Goal: Task Accomplishment & Management: Use online tool/utility

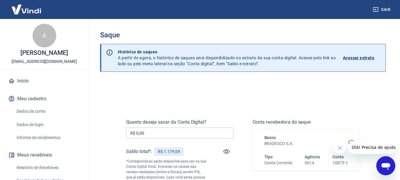
click at [204, 134] on input "R$ 0,00" at bounding box center [179, 132] width 107 height 11
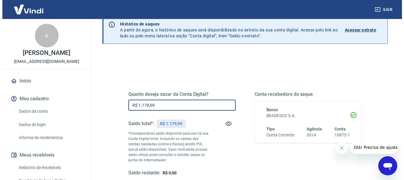
scroll to position [59, 0]
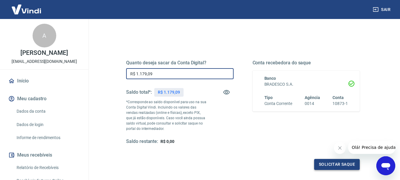
type input "R$ 1.179,09"
click at [318, 163] on button "Solicitar saque" at bounding box center [337, 164] width 46 height 11
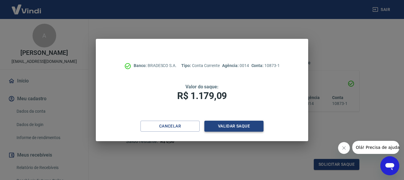
click at [253, 124] on button "Validar saque" at bounding box center [234, 125] width 59 height 11
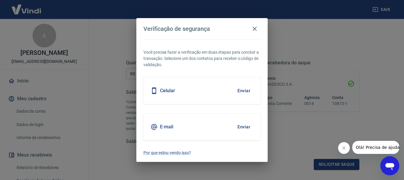
click at [245, 126] on button "Enviar" at bounding box center [243, 126] width 19 height 12
click at [242, 128] on button "Enviar" at bounding box center [243, 126] width 19 height 12
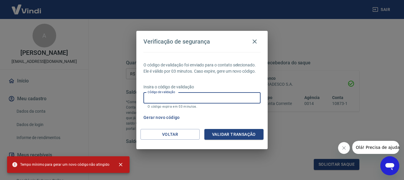
click at [205, 97] on input "Código de validação" at bounding box center [202, 97] width 117 height 11
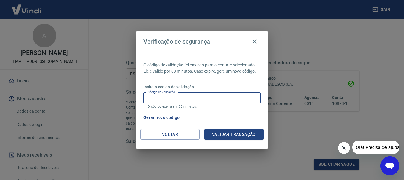
paste input "154186"
type input "154186"
click at [228, 134] on button "Validar transação" at bounding box center [234, 134] width 59 height 11
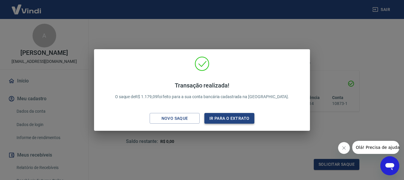
click at [218, 118] on button "Ir para o extrato" at bounding box center [230, 118] width 50 height 11
